Goal: Find specific page/section: Find specific page/section

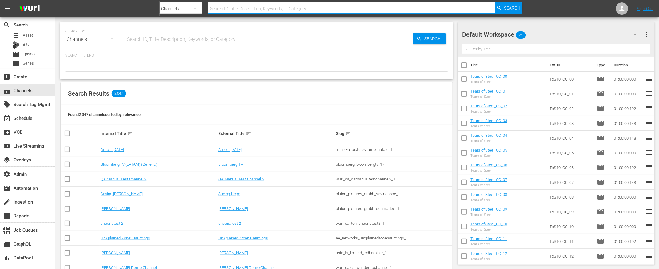
click at [333, 7] on input "text" at bounding box center [351, 8] width 287 height 15
type input "fifa"
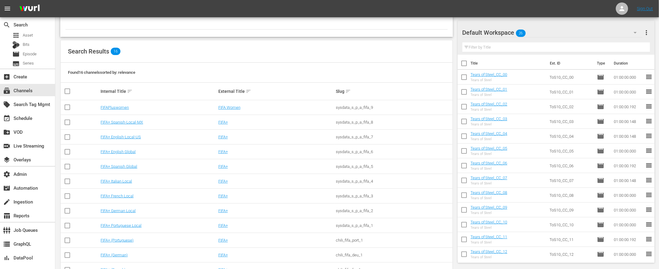
scroll to position [42, 0]
click at [115, 108] on link "FIFAPluswomen" at bounding box center [115, 108] width 28 height 5
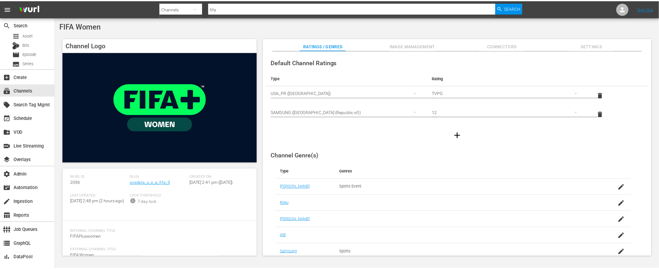
scroll to position [71, 0]
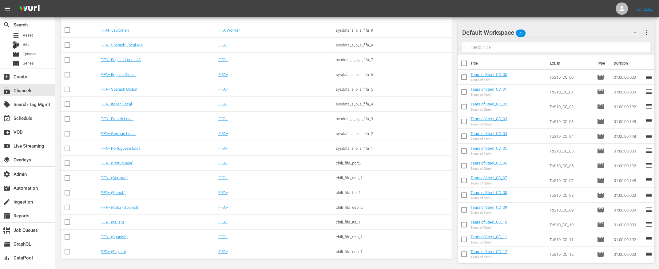
scroll to position [121, 0]
